Goal: Information Seeking & Learning: Find specific fact

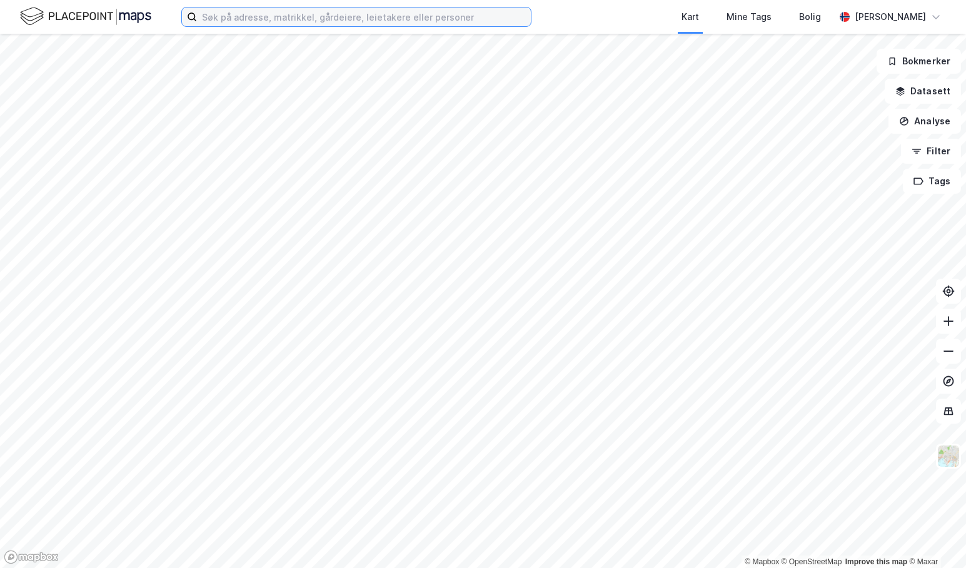
click at [356, 18] on input at bounding box center [364, 17] width 334 height 19
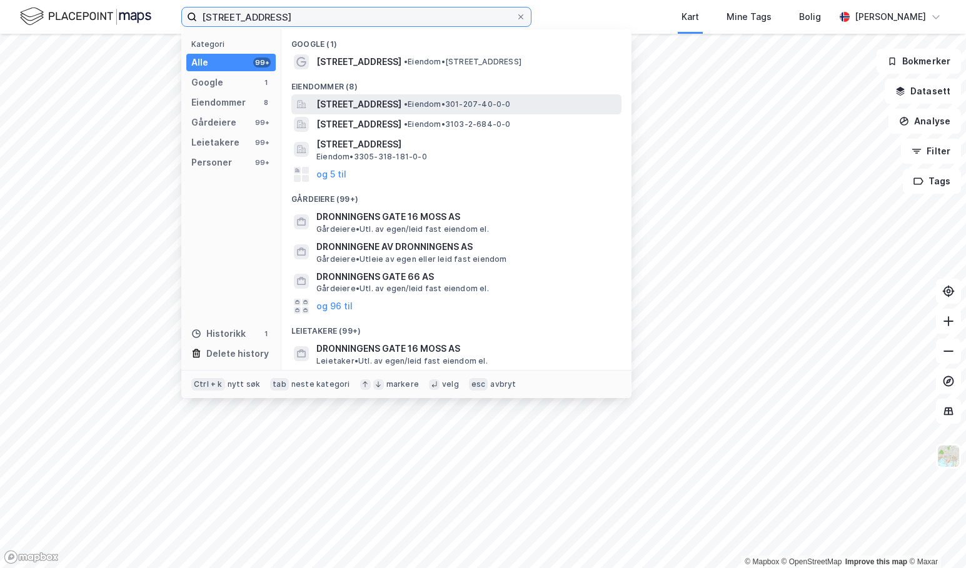
type input "[STREET_ADDRESS]"
click at [401, 108] on span "[STREET_ADDRESS]" at bounding box center [358, 104] width 85 height 15
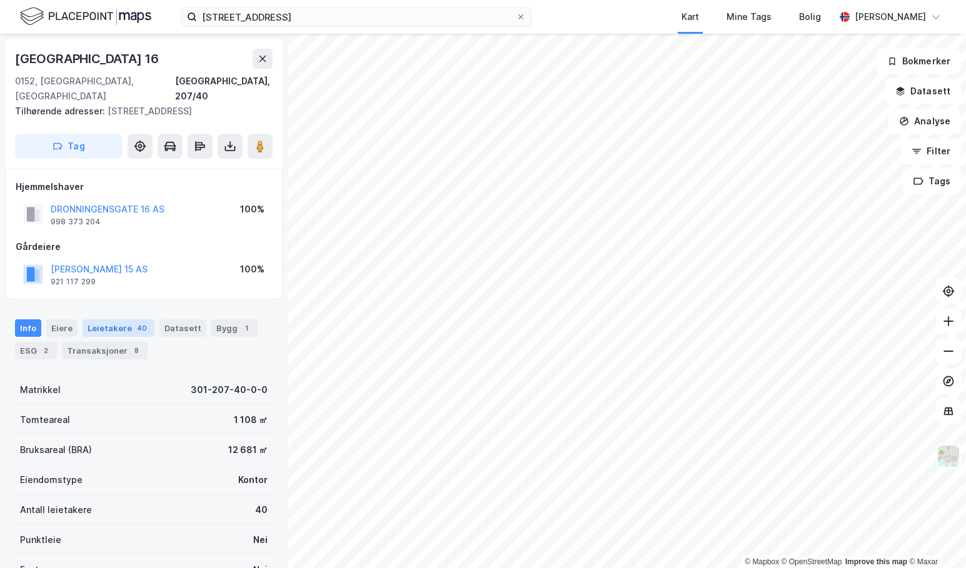
click at [119, 319] on div "Leietakere 40" at bounding box center [119, 328] width 72 height 18
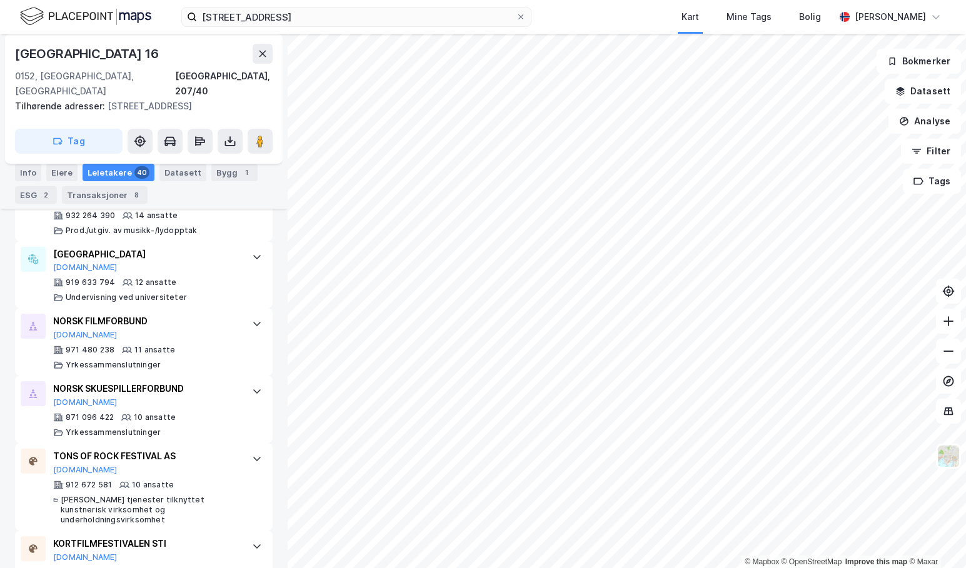
scroll to position [720, 0]
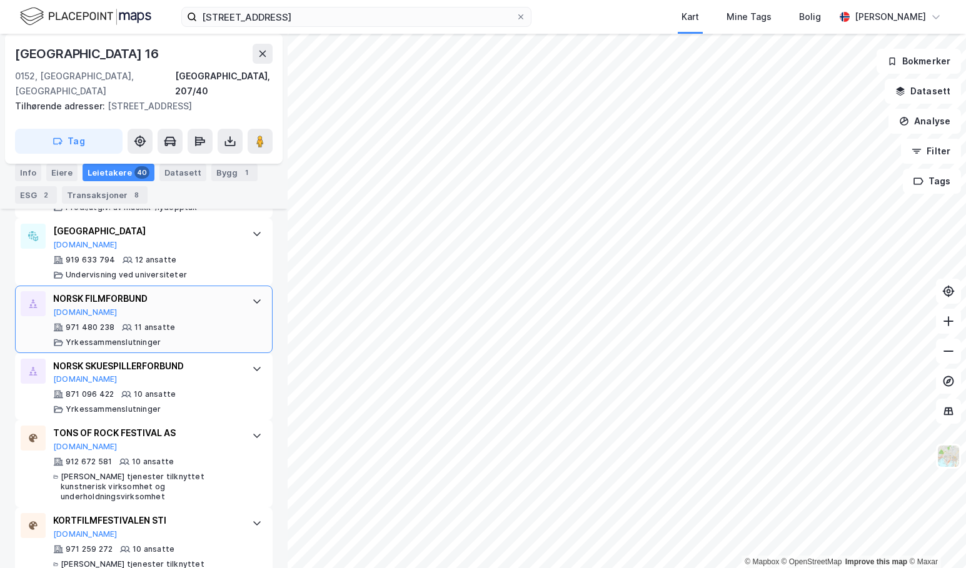
click at [141, 291] on div "NORSK FILMFORBUND" at bounding box center [146, 298] width 186 height 15
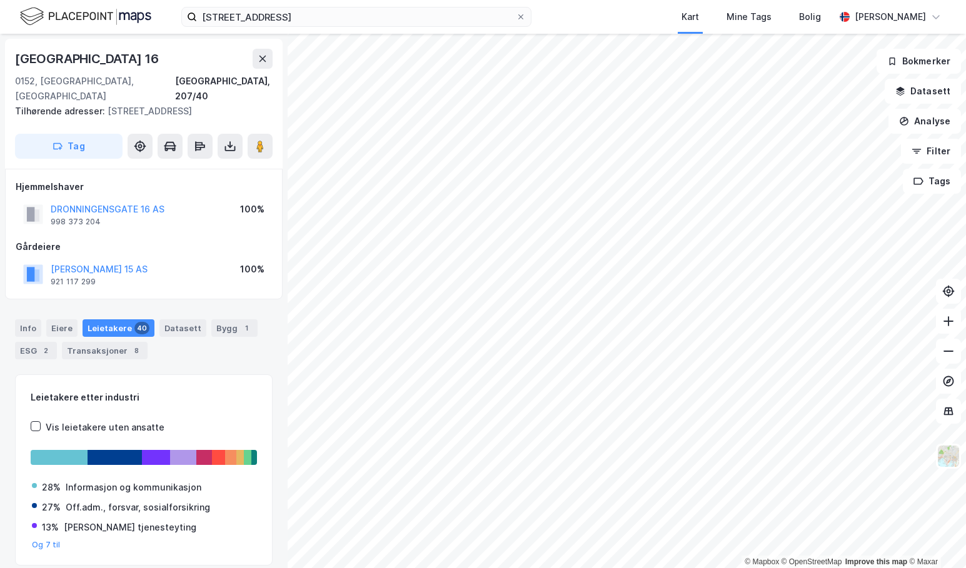
scroll to position [313, 0]
